Goal: Check status: Check status

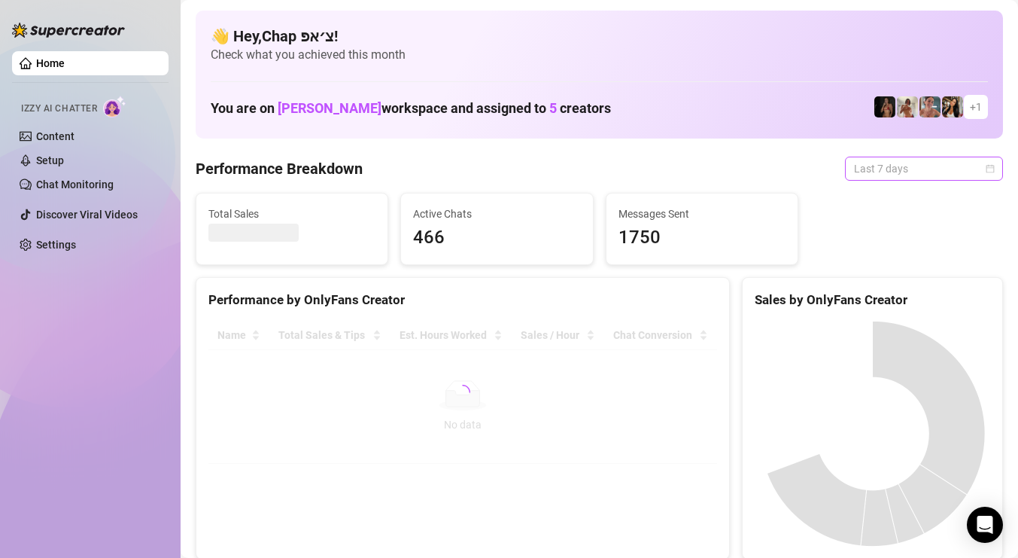
click at [904, 178] on span "Last 7 days" at bounding box center [924, 168] width 140 height 23
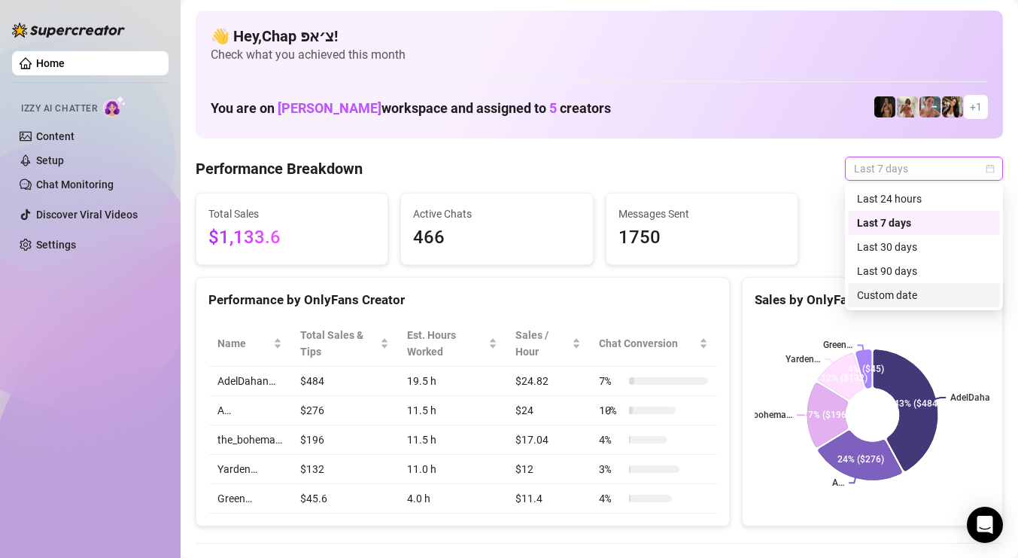
click at [887, 293] on div "Custom date" at bounding box center [924, 295] width 134 height 17
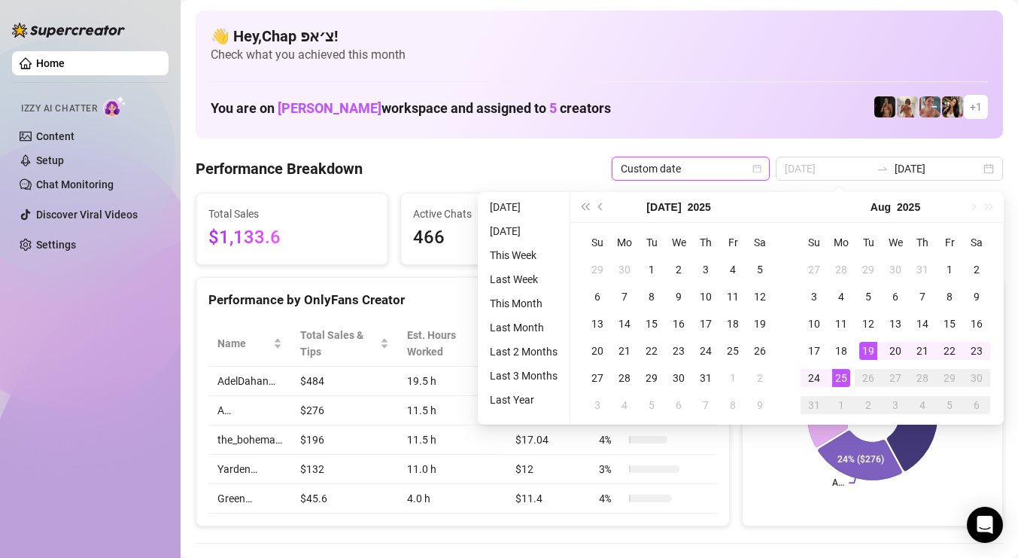
type input "[DATE]"
click at [842, 369] on div "25" at bounding box center [841, 378] width 18 height 18
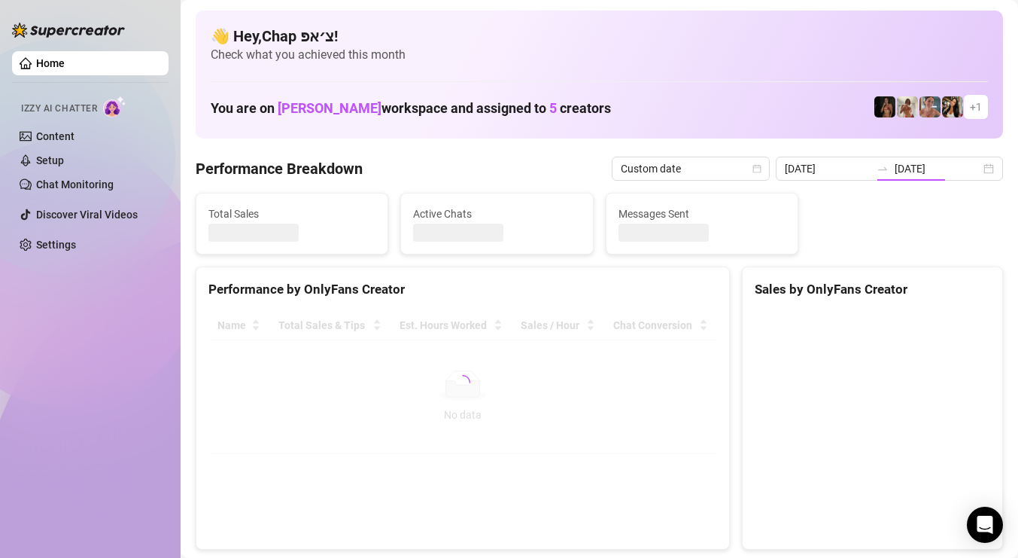
type input "[DATE]"
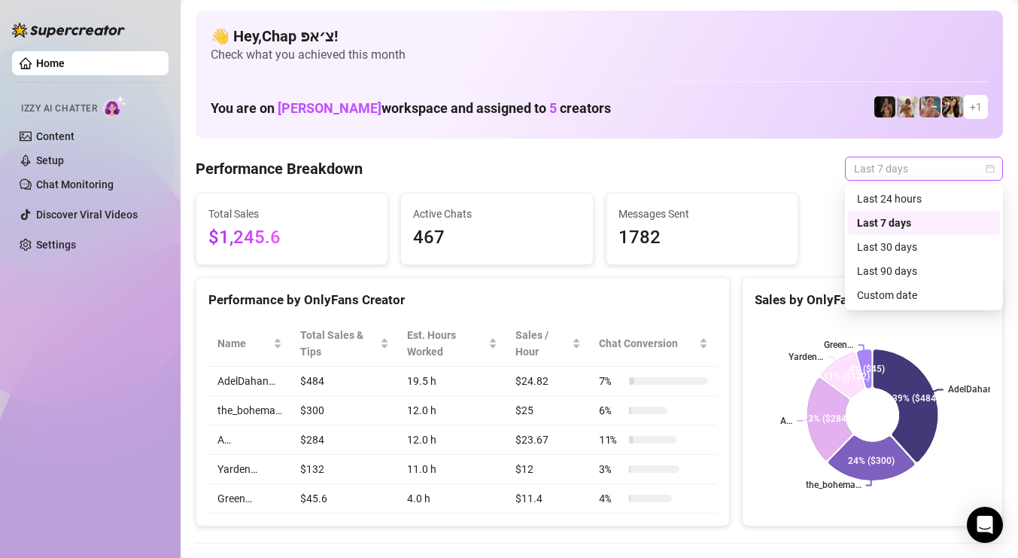
click at [913, 172] on span "Last 7 days" at bounding box center [924, 168] width 140 height 23
click at [910, 296] on div "Custom date" at bounding box center [924, 295] width 134 height 17
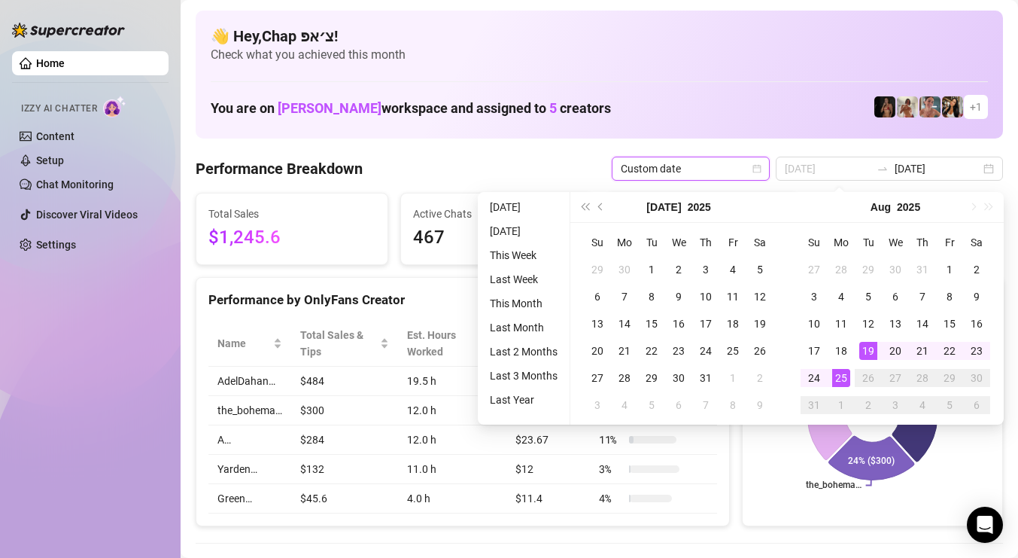
type input "[DATE]"
click at [841, 370] on div "25" at bounding box center [841, 378] width 18 height 18
type input "[DATE]"
